Goal: Task Accomplishment & Management: Manage account settings

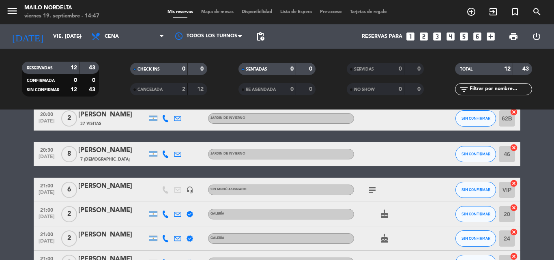
scroll to position [122, 0]
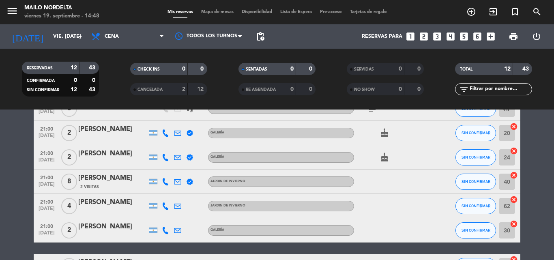
click at [438, 32] on icon "looks_3" at bounding box center [437, 36] width 11 height 11
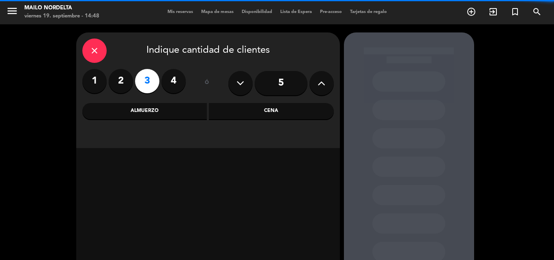
click at [264, 101] on div "close Indique cantidad de clientes 1 2 3 4 ó 5 Almuerzo Cena" at bounding box center [207, 89] width 263 height 115
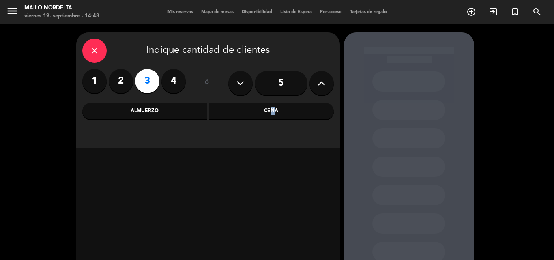
click at [269, 105] on div "Cena" at bounding box center [271, 111] width 125 height 16
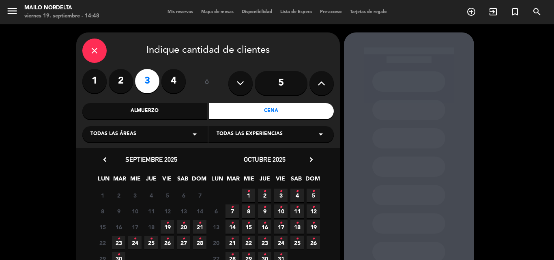
click at [165, 225] on span "19 •" at bounding box center [166, 226] width 13 height 13
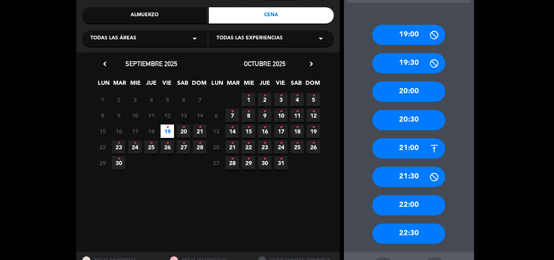
click at [400, 210] on div "22:00" at bounding box center [408, 205] width 73 height 20
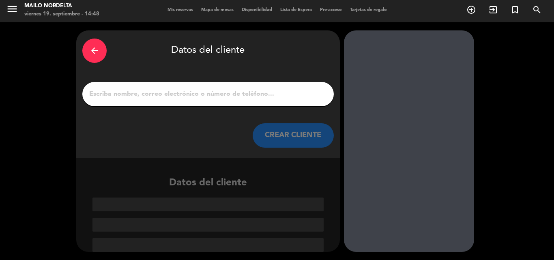
click at [222, 100] on div at bounding box center [207, 94] width 251 height 24
click at [214, 95] on input "1" at bounding box center [207, 93] width 239 height 11
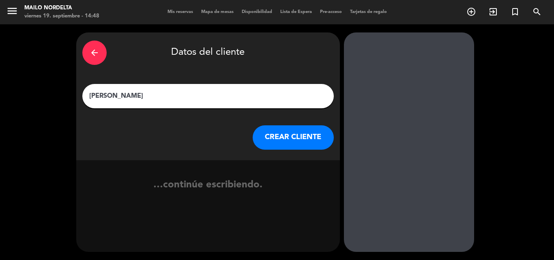
type input "[PERSON_NAME]"
click at [300, 146] on button "CREAR CLIENTE" at bounding box center [292, 137] width 81 height 24
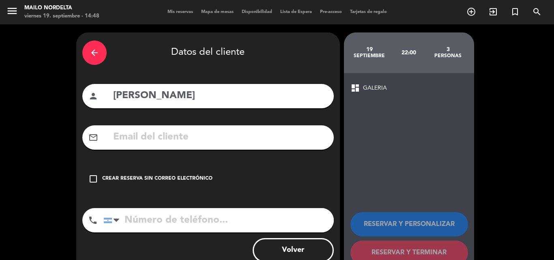
click at [98, 179] on icon "check_box_outline_blank" at bounding box center [93, 179] width 10 height 10
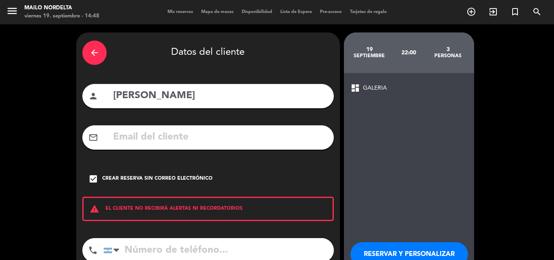
click at [155, 244] on input "tel" at bounding box center [218, 250] width 230 height 24
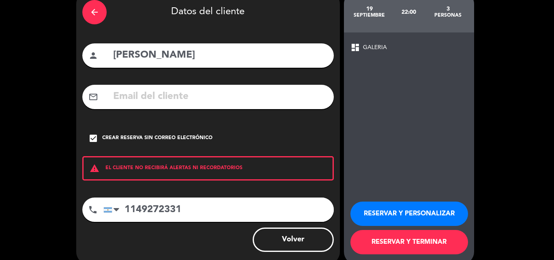
type input "1149272331"
click at [376, 240] on button "RESERVAR Y TERMINAR" at bounding box center [409, 242] width 118 height 24
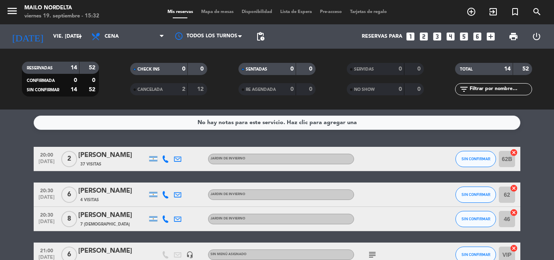
click at [369, 251] on icon "subject" at bounding box center [372, 255] width 10 height 10
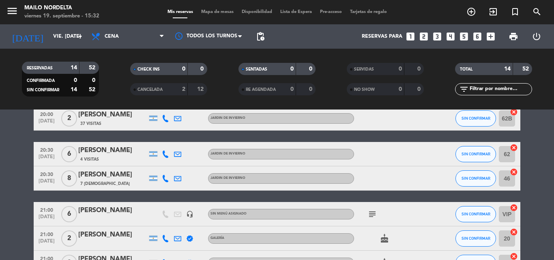
scroll to position [81, 0]
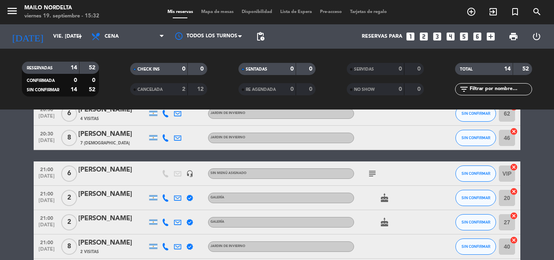
click at [373, 171] on icon "subject" at bounding box center [372, 174] width 10 height 10
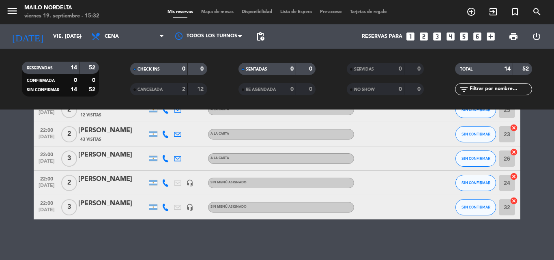
scroll to position [99, 0]
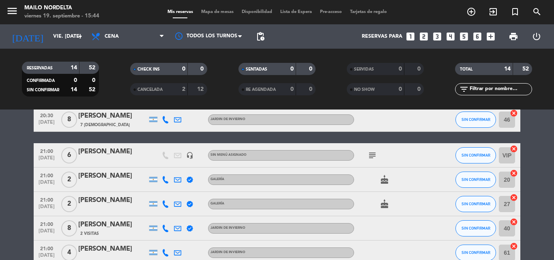
click at [465, 34] on icon "looks_5" at bounding box center [463, 36] width 11 height 11
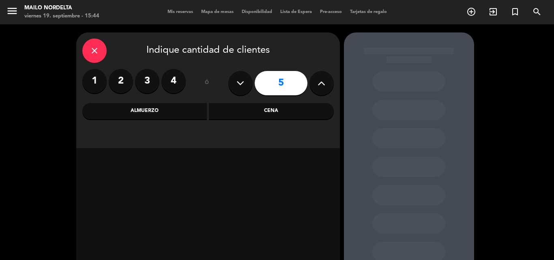
click at [317, 108] on div "Cena" at bounding box center [271, 111] width 125 height 16
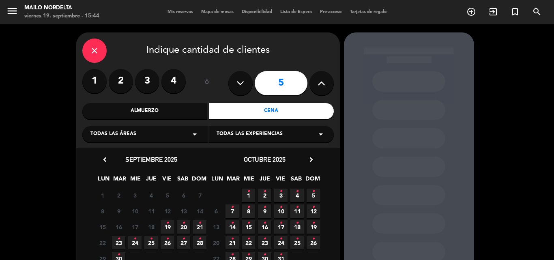
click at [182, 226] on icon "•" at bounding box center [183, 222] width 3 height 13
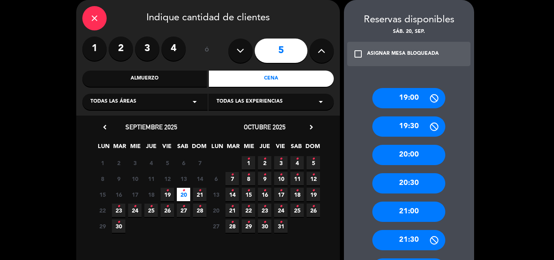
click at [414, 157] on div "20:00" at bounding box center [408, 155] width 73 height 20
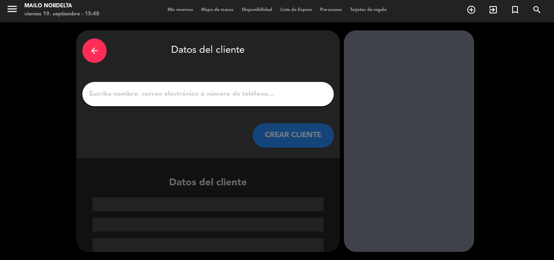
click at [228, 98] on input "1" at bounding box center [207, 93] width 239 height 11
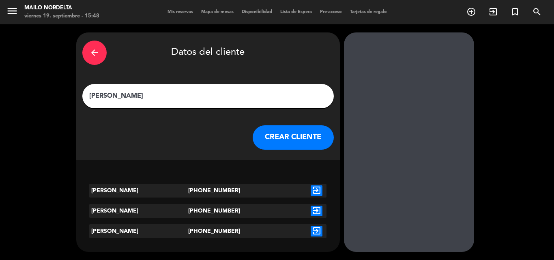
type input "[PERSON_NAME]"
click at [316, 192] on icon "exit_to_app" at bounding box center [316, 190] width 12 height 11
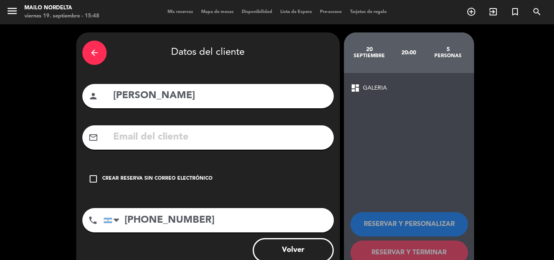
click at [94, 182] on icon "check_box_outline_blank" at bounding box center [93, 179] width 10 height 10
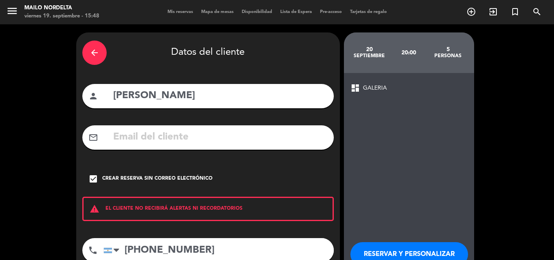
scroll to position [41, 0]
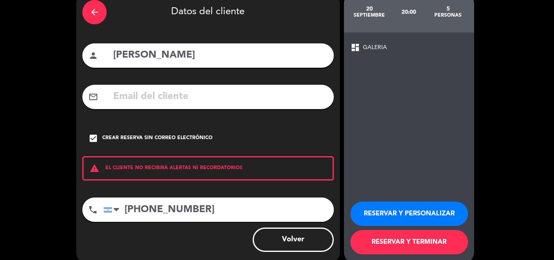
click at [402, 242] on button "RESERVAR Y TERMINAR" at bounding box center [409, 242] width 118 height 24
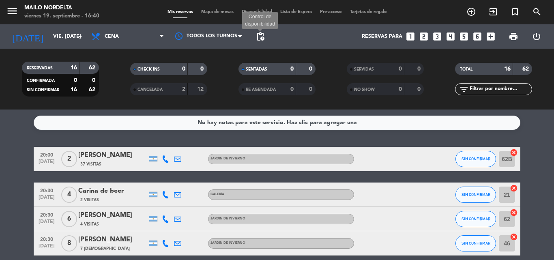
click at [261, 39] on span "pending_actions" at bounding box center [260, 37] width 10 height 10
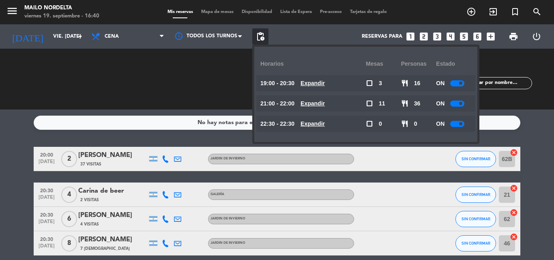
click at [309, 82] on u "Expandir" at bounding box center [312, 83] width 24 height 6
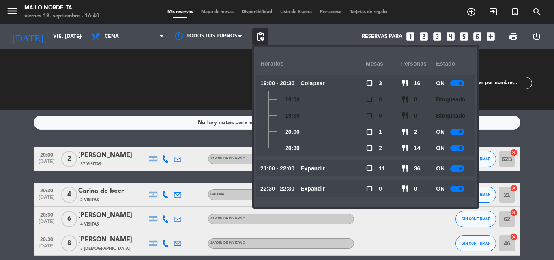
click at [313, 171] on u "Expandir" at bounding box center [312, 168] width 24 height 6
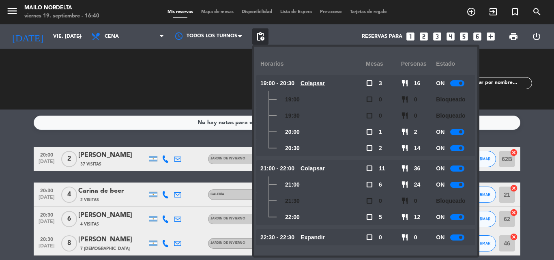
click at [222, 94] on div "CHECK INS 0 0 CANCELADA 2 12" at bounding box center [168, 79] width 108 height 45
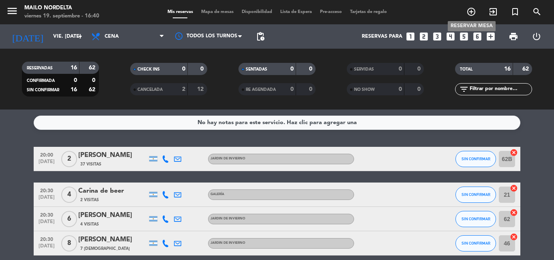
click at [469, 15] on icon "add_circle_outline" at bounding box center [471, 12] width 10 height 10
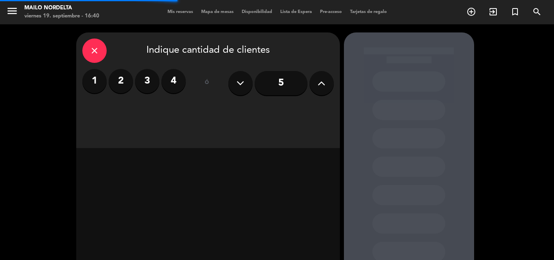
click at [124, 87] on label "2" at bounding box center [121, 81] width 24 height 24
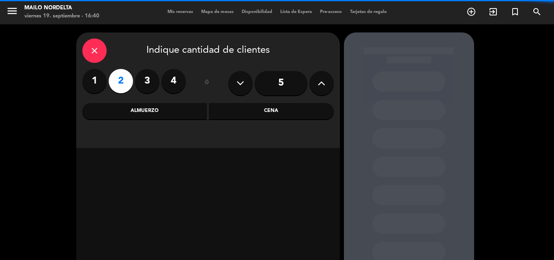
scroll to position [55, 0]
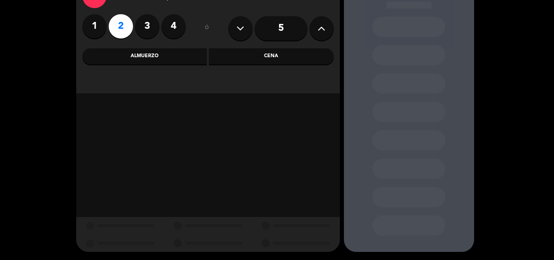
click at [241, 53] on div "Cena" at bounding box center [271, 56] width 125 height 16
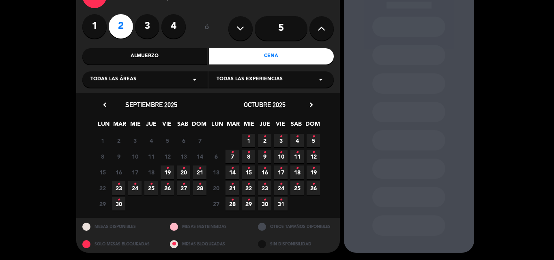
click at [166, 174] on icon "•" at bounding box center [167, 168] width 3 height 13
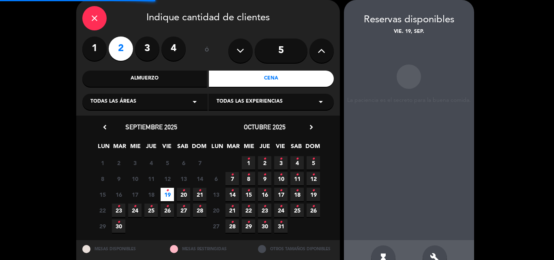
scroll to position [55, 0]
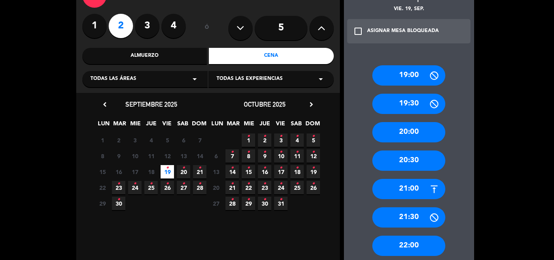
click at [411, 220] on div "21:30" at bounding box center [408, 217] width 73 height 20
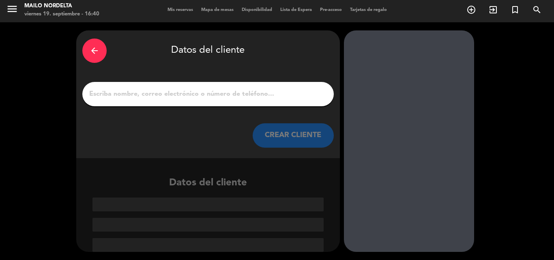
scroll to position [2, 0]
click at [283, 102] on div at bounding box center [207, 94] width 251 height 24
click at [275, 95] on input "1" at bounding box center [207, 93] width 239 height 11
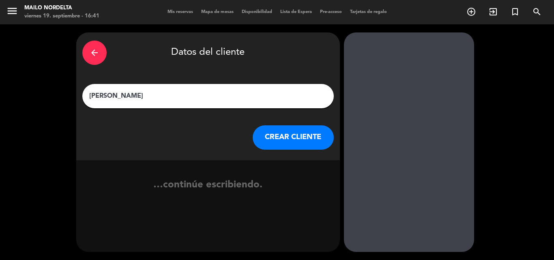
type input "[PERSON_NAME]"
click at [269, 140] on button "CREAR CLIENTE" at bounding box center [292, 137] width 81 height 24
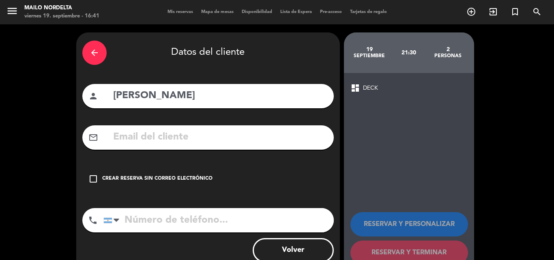
click at [160, 176] on div "Crear reserva sin correo electrónico" at bounding box center [157, 179] width 110 height 8
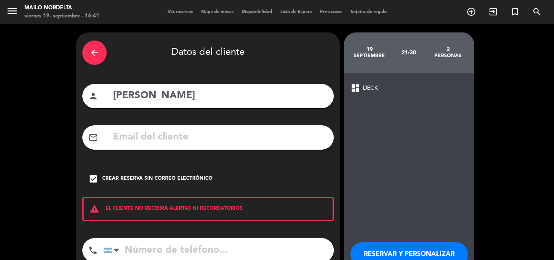
scroll to position [53, 0]
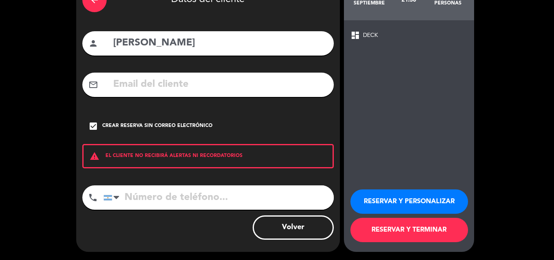
click at [173, 202] on input "tel" at bounding box center [218, 197] width 230 height 24
type input "1164684788"
click at [400, 233] on button "RESERVAR Y TERMINAR" at bounding box center [409, 230] width 118 height 24
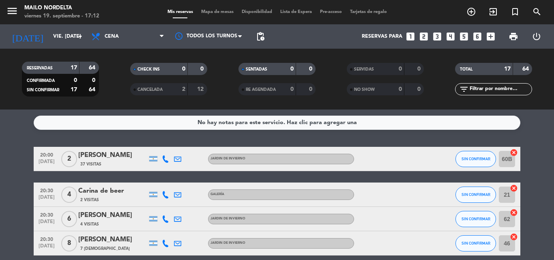
click at [276, 36] on div "Reservas para looks_one looks_two looks_3 looks_4 looks_5 looks_6 add_box" at bounding box center [383, 36] width 230 height 24
click at [262, 36] on span "pending_actions" at bounding box center [260, 37] width 10 height 10
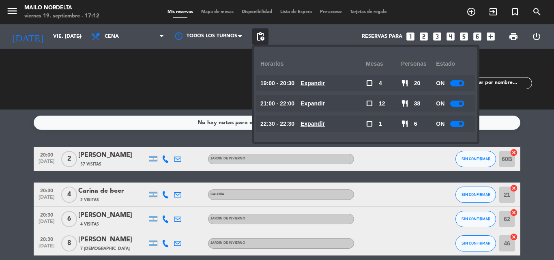
click at [294, 100] on span "21:00 - 22:00" at bounding box center [277, 103] width 34 height 9
click at [317, 106] on u "Expandir" at bounding box center [312, 103] width 24 height 6
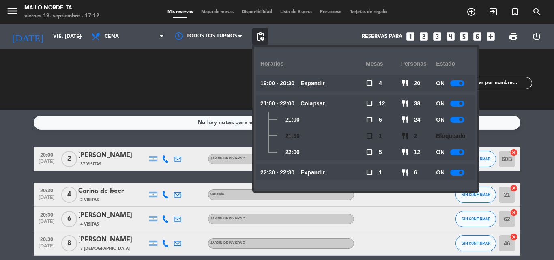
click at [320, 104] on u "Colapsar" at bounding box center [312, 103] width 24 height 6
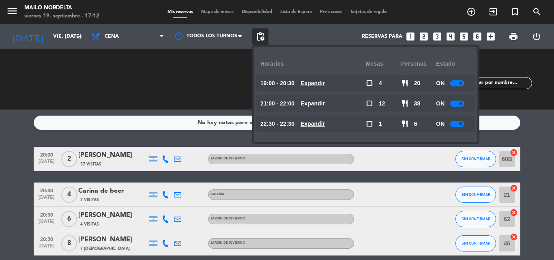
click at [195, 91] on div "CHECK INS 0 0 CANCELADA 2 12" at bounding box center [168, 79] width 108 height 45
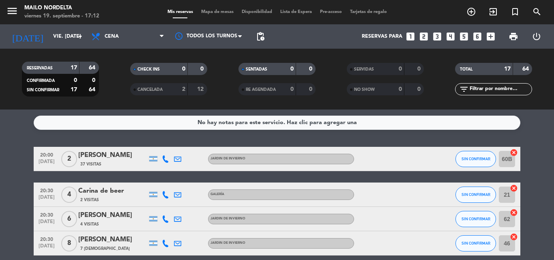
click at [109, 195] on div "Carina de beer" at bounding box center [112, 191] width 69 height 11
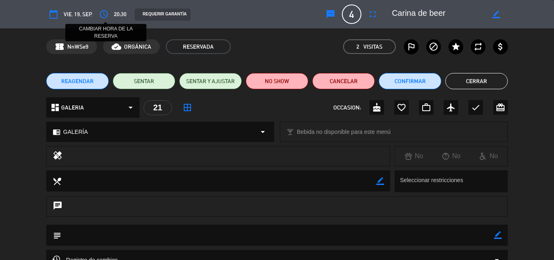
click at [108, 18] on icon "access_time" at bounding box center [104, 14] width 10 height 10
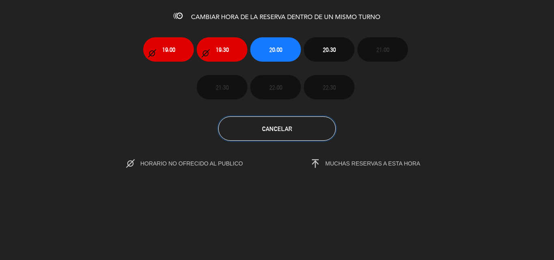
click at [292, 131] on button "Cancelar" at bounding box center [277, 128] width 118 height 24
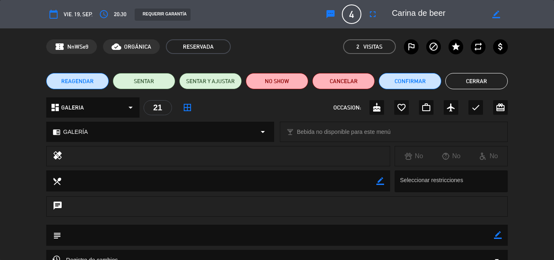
click at [93, 79] on button "REAGENDAR" at bounding box center [77, 81] width 62 height 16
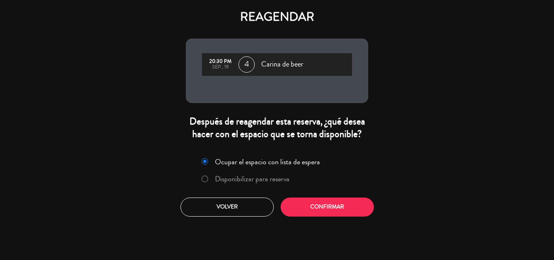
click at [208, 159] on label "Ocupar el espacio con lista de espera" at bounding box center [260, 161] width 127 height 15
click at [203, 177] on input "Disponibilizar para reserva" at bounding box center [203, 177] width 5 height 5
radio input "true"
click at [316, 196] on div "Ocupar el espacio con lista de espera Disponibilizar para reserva Volver Confir…" at bounding box center [277, 185] width 195 height 73
click at [314, 200] on button "Confirmar" at bounding box center [326, 206] width 93 height 19
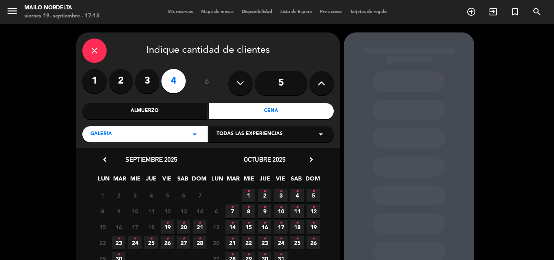
scroll to position [41, 0]
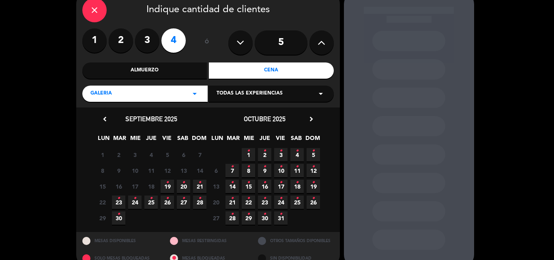
click at [166, 186] on icon "•" at bounding box center [167, 182] width 3 height 13
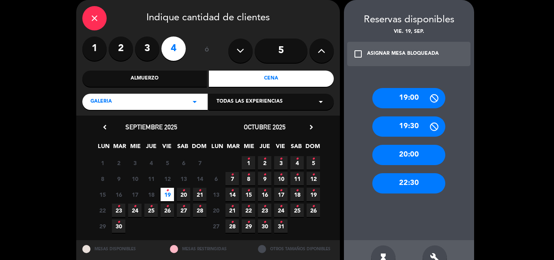
click at [436, 252] on div "build" at bounding box center [434, 257] width 24 height 24
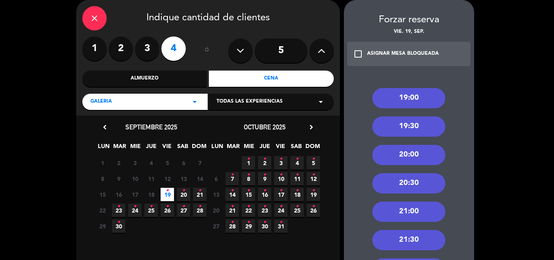
click at [411, 213] on div "21:00" at bounding box center [408, 211] width 73 height 20
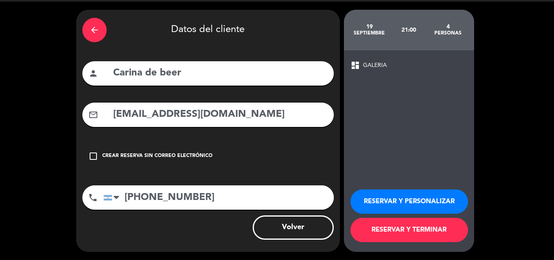
click at [423, 225] on button "RESERVAR Y TERMINAR" at bounding box center [409, 230] width 118 height 24
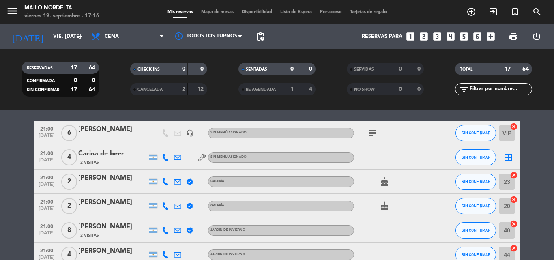
scroll to position [81, 0]
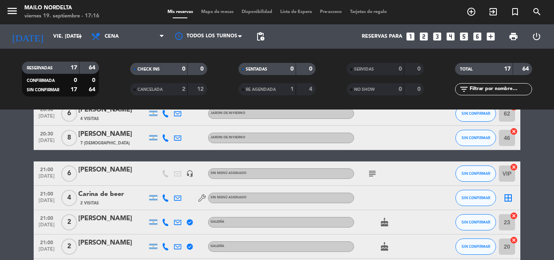
click at [371, 173] on icon "subject" at bounding box center [372, 174] width 10 height 10
click at [509, 200] on icon "border_all" at bounding box center [508, 198] width 10 height 10
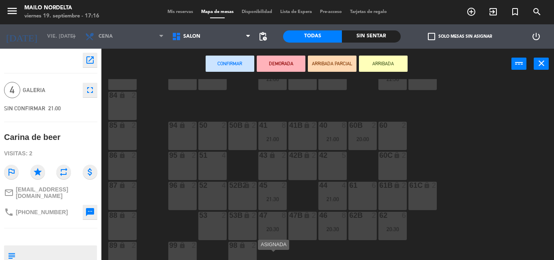
scroll to position [81, 0]
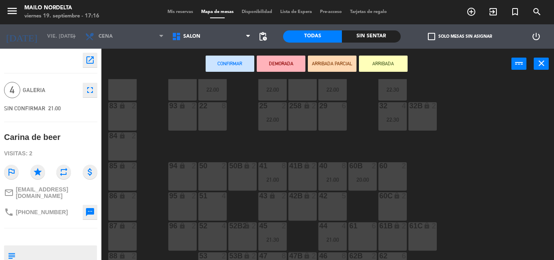
click at [217, 210] on div "51 4" at bounding box center [212, 206] width 28 height 28
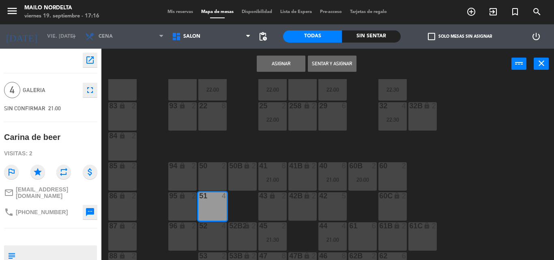
click at [285, 69] on button "Asignar" at bounding box center [281, 64] width 49 height 16
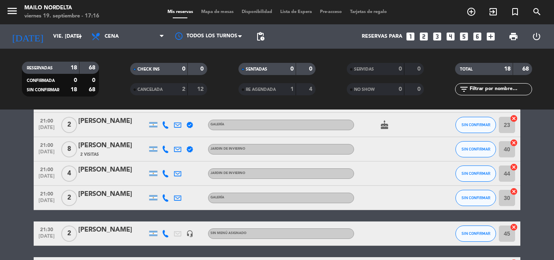
scroll to position [162, 0]
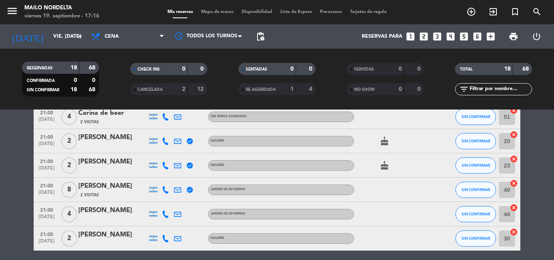
click at [165, 164] on icon at bounding box center [165, 165] width 7 height 7
click at [170, 150] on span "content_paste" at bounding box center [172, 152] width 6 height 6
click at [103, 165] on div "[PERSON_NAME]" at bounding box center [112, 161] width 69 height 11
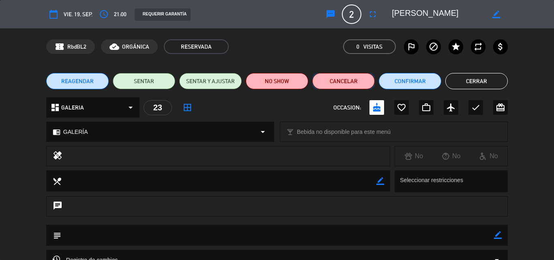
click at [345, 83] on button "Cancelar" at bounding box center [343, 81] width 62 height 16
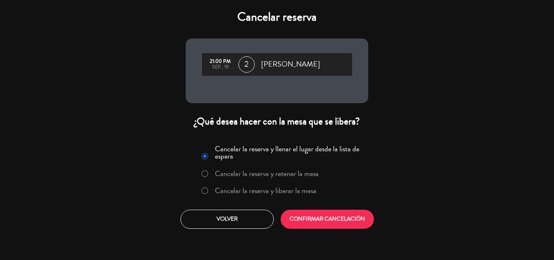
click at [222, 187] on label "Cancelar la reserva y liberar la mesa" at bounding box center [265, 190] width 101 height 7
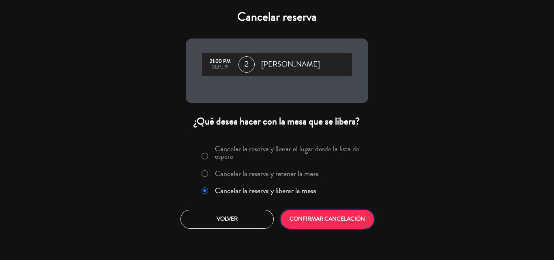
click at [325, 218] on button "CONFIRMAR CANCELACIÓN" at bounding box center [326, 219] width 93 height 19
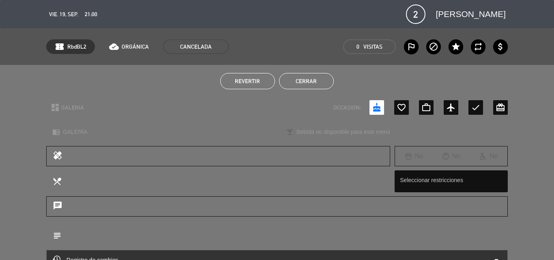
click at [317, 83] on button "Cerrar" at bounding box center [306, 81] width 55 height 16
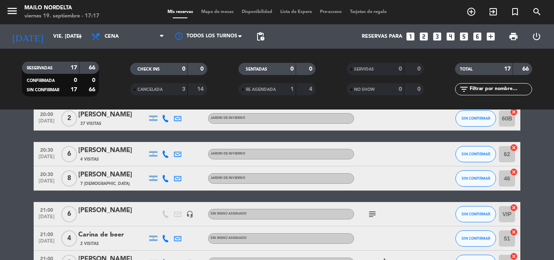
scroll to position [81, 0]
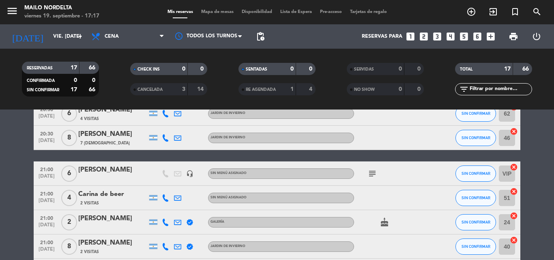
click at [368, 177] on icon "subject" at bounding box center [372, 174] width 10 height 10
click at [371, 175] on icon "subject" at bounding box center [372, 174] width 10 height 10
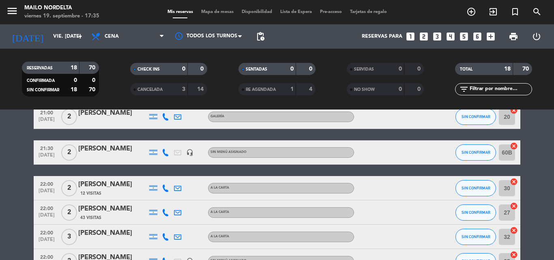
scroll to position [422, 0]
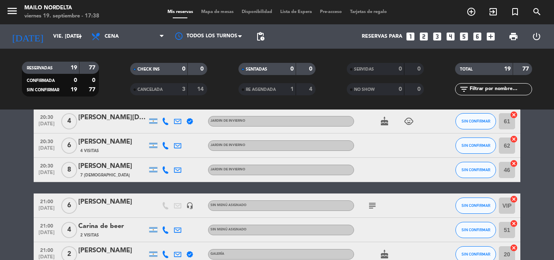
scroll to position [57, 0]
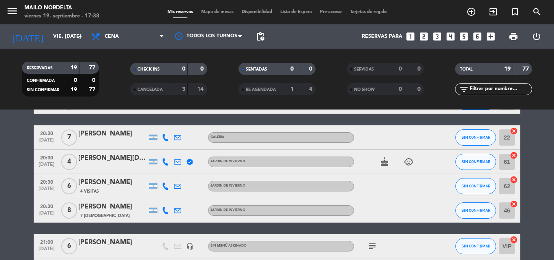
click at [386, 162] on icon "cake" at bounding box center [384, 162] width 10 height 10
click at [410, 160] on icon "child_care" at bounding box center [409, 162] width 10 height 10
click at [381, 167] on div "cake child_care 2" at bounding box center [390, 162] width 73 height 24
click at [384, 160] on icon "cake" at bounding box center [384, 162] width 10 height 10
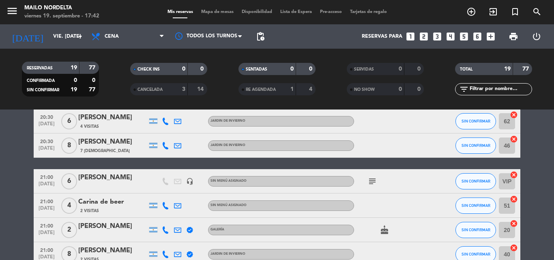
scroll to position [0, 0]
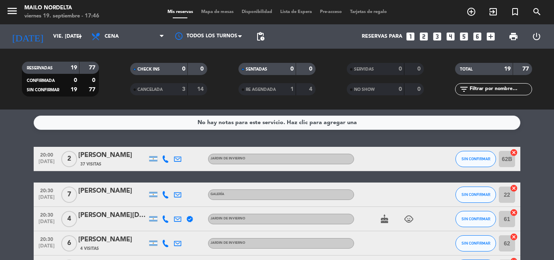
click at [387, 222] on icon "cake" at bounding box center [384, 219] width 10 height 10
click at [409, 222] on icon "child_care" at bounding box center [409, 219] width 10 height 10
click at [391, 230] on div "cake child_care" at bounding box center [390, 219] width 73 height 24
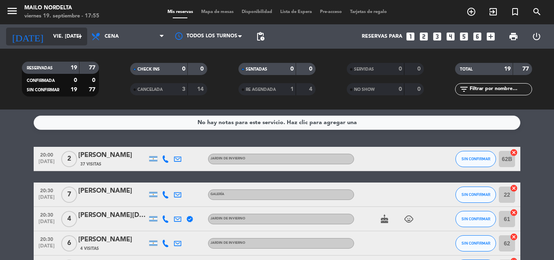
click at [77, 37] on icon "arrow_drop_down" at bounding box center [80, 37] width 10 height 10
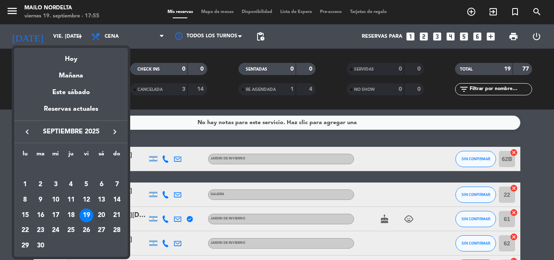
click at [103, 214] on div "20" at bounding box center [101, 215] width 14 height 14
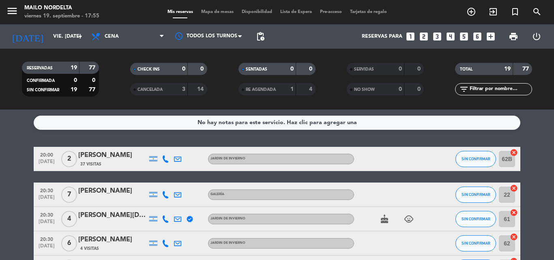
type input "sáb. [DATE]"
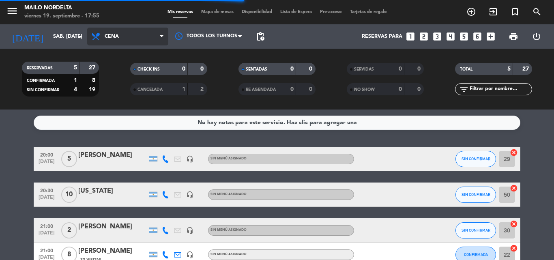
click at [137, 38] on span "Cena" at bounding box center [127, 37] width 81 height 18
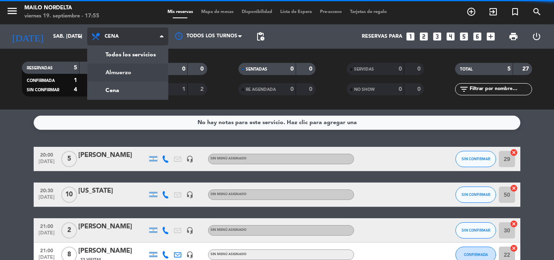
click at [130, 73] on div "menu Mailo Nordelta viernes 19. septiembre - 17:55 Mis reservas Mapa de mesas D…" at bounding box center [277, 54] width 554 height 109
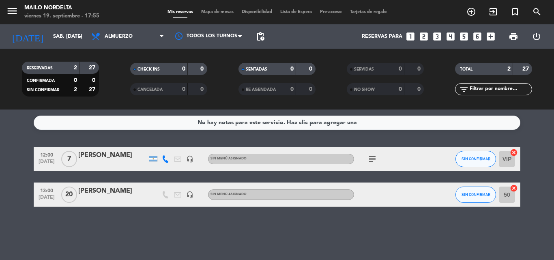
click at [372, 158] on icon "subject" at bounding box center [372, 159] width 10 height 10
click at [374, 158] on icon "subject" at bounding box center [372, 159] width 10 height 10
click at [317, 137] on div "No hay notas para este servicio. Haz clic para agregar una 12:00 [DATE] 7 [PERS…" at bounding box center [277, 184] width 554 height 150
click at [85, 158] on div "[PERSON_NAME]" at bounding box center [112, 155] width 69 height 11
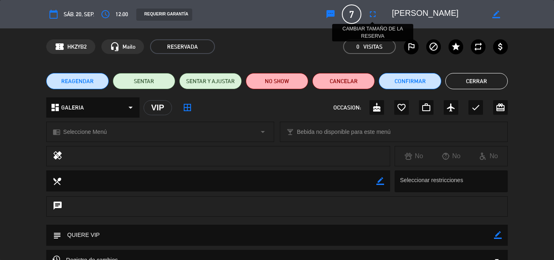
click at [372, 12] on icon "fullscreen" at bounding box center [373, 14] width 10 height 10
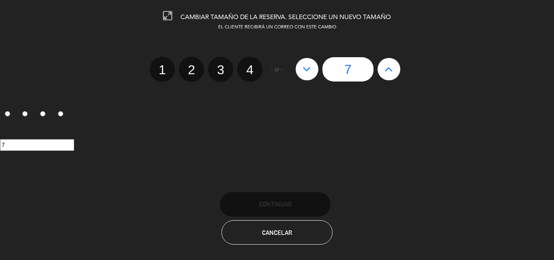
click at [396, 74] on button at bounding box center [388, 69] width 23 height 22
type input "8"
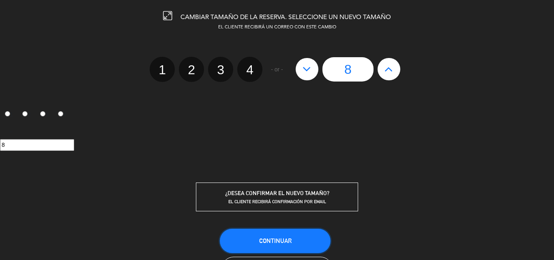
click at [295, 237] on button "Continuar" at bounding box center [275, 241] width 111 height 24
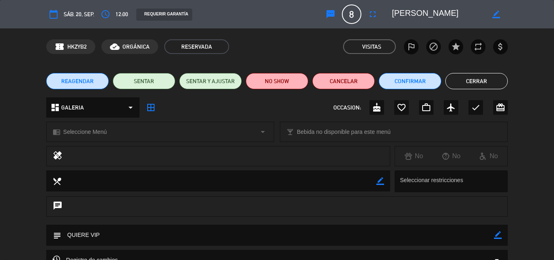
click at [473, 83] on button "Cerrar" at bounding box center [476, 81] width 62 height 16
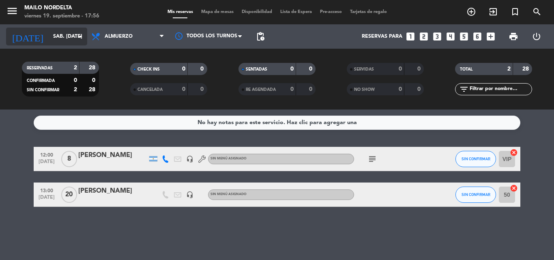
click at [75, 35] on input "sáb. [DATE]" at bounding box center [83, 37] width 68 height 14
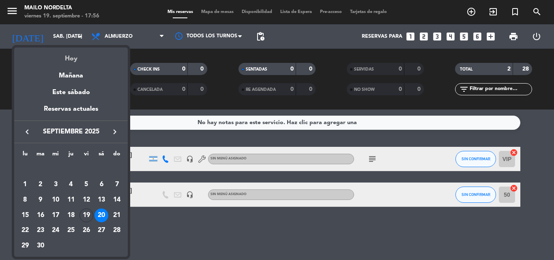
click at [68, 58] on div "Hoy" at bounding box center [70, 55] width 113 height 17
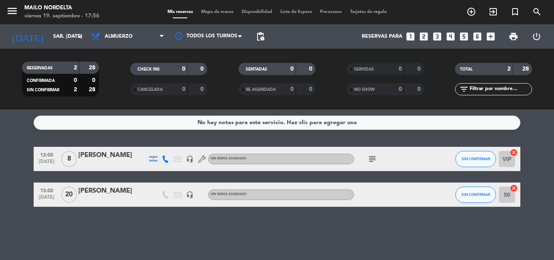
type input "vie. [DATE]"
click at [127, 34] on span "Almuerzo" at bounding box center [119, 37] width 28 height 6
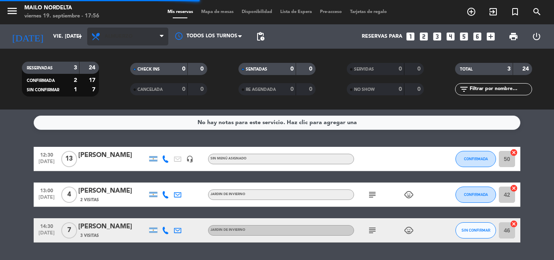
click at [107, 33] on span "Almuerzo" at bounding box center [127, 37] width 81 height 18
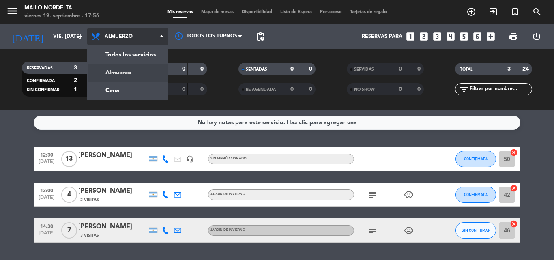
click at [119, 88] on div "menu Mailo Nordelta viernes 19. septiembre - 17:56 Mis reservas Mapa de mesas D…" at bounding box center [277, 54] width 554 height 109
